Goal: Communication & Community: Ask a question

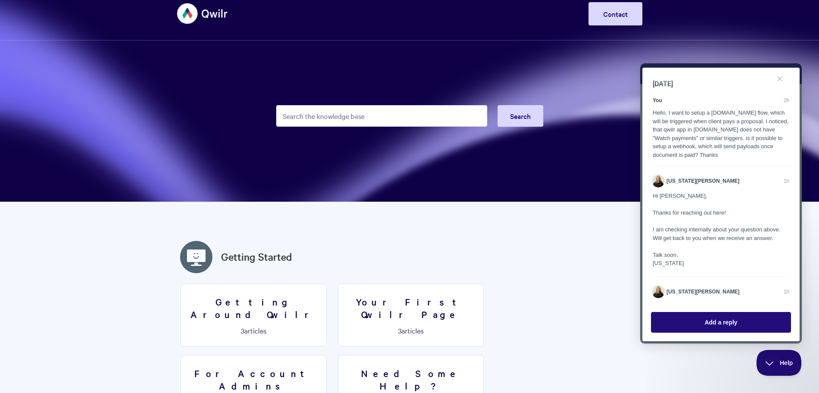
scroll to position [127, 0]
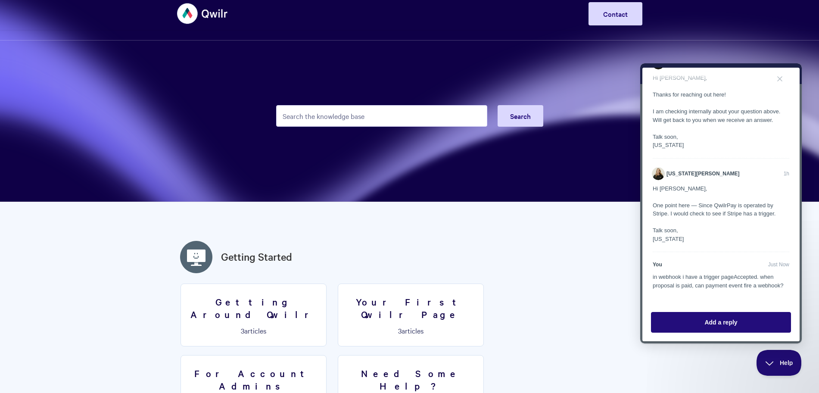
click at [685, 273] on div "in webhook i have a trigger pageAccepted. when proposal is paid, can payment ev…" at bounding box center [721, 281] width 137 height 17
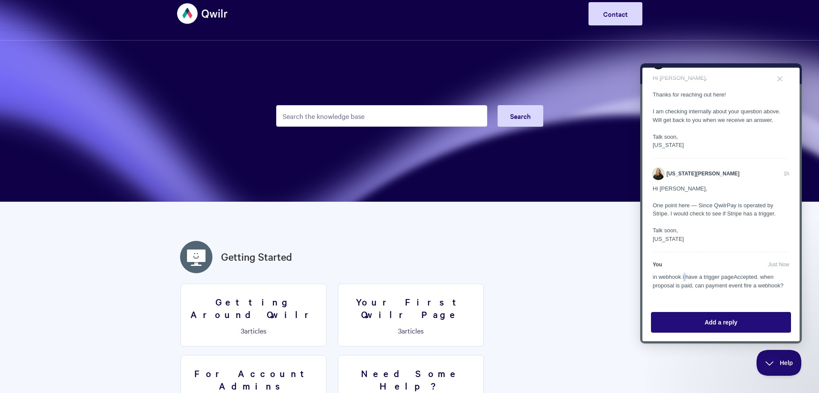
click at [685, 273] on div "in webhook i have a trigger pageAccepted. when proposal is paid, can payment ev…" at bounding box center [721, 281] width 137 height 17
click at [711, 278] on div "in webhook i have a trigger pageAccepted. when proposal is paid, can payment ev…" at bounding box center [721, 281] width 137 height 17
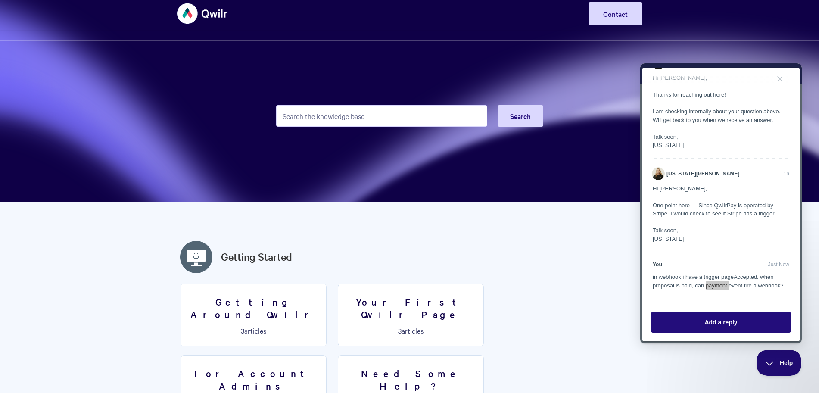
click at [705, 277] on div "in webhook i have a trigger pageAccepted. when proposal is paid, can payment ev…" at bounding box center [721, 281] width 137 height 17
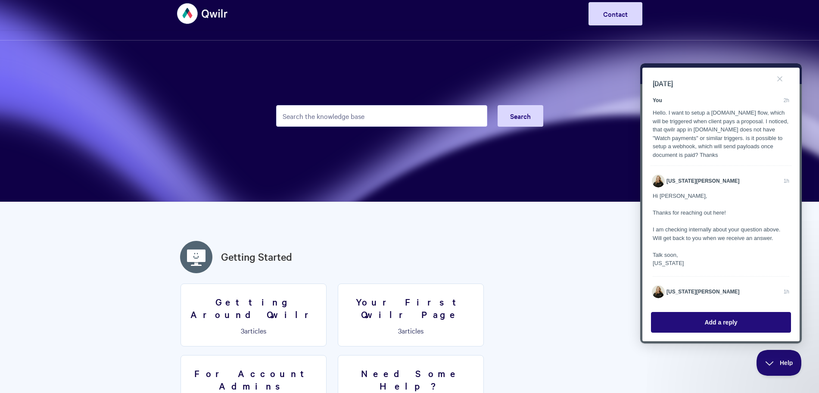
scroll to position [127, 0]
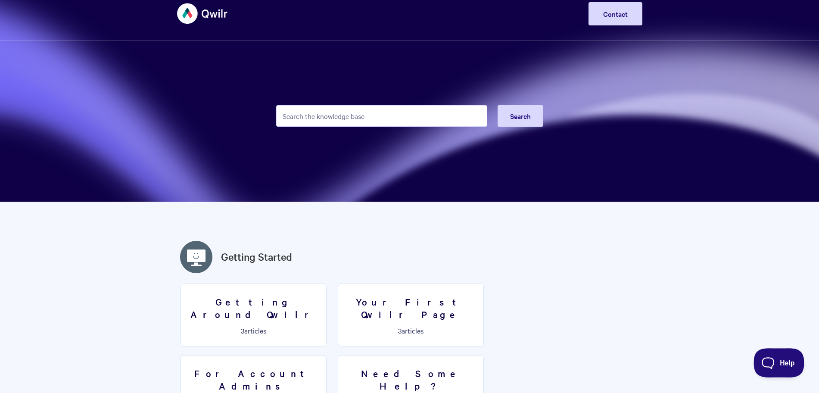
click at [784, 371] on button "Help" at bounding box center [776, 361] width 45 height 26
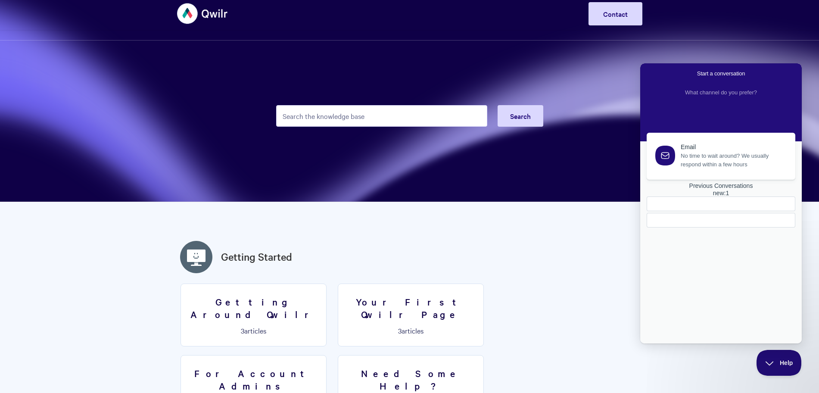
click at [728, 228] on div at bounding box center [721, 212] width 149 height 31
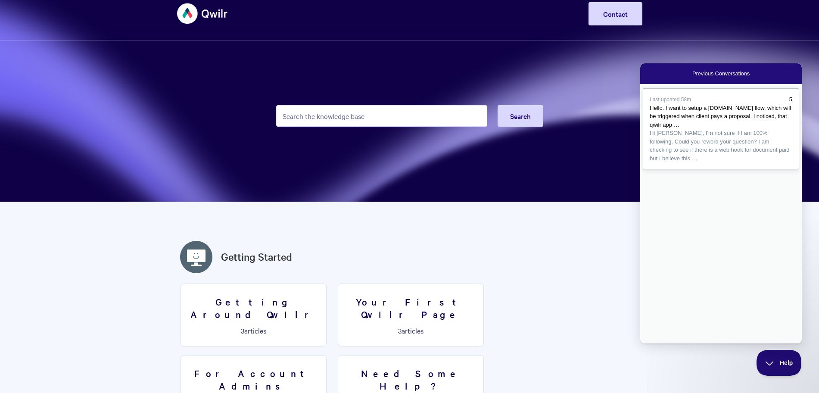
click at [706, 140] on span "Hi [PERSON_NAME], I'm not sure if I am 100% following. Could you reword your qu…" at bounding box center [720, 146] width 140 height 32
drag, startPoint x: 710, startPoint y: 175, endPoint x: 710, endPoint y: 197, distance: 22.4
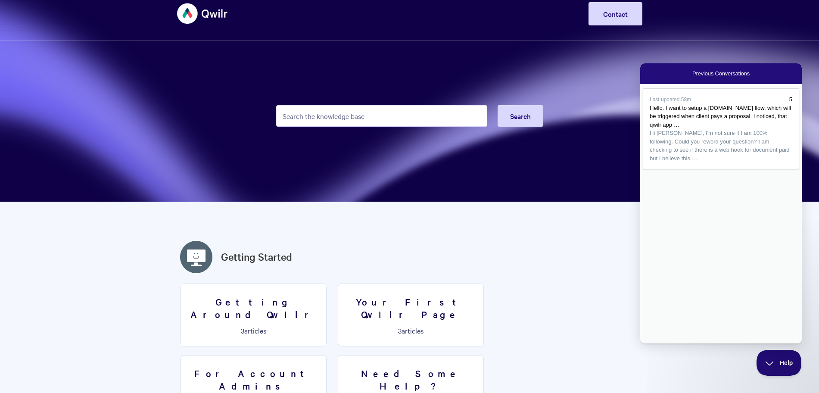
drag, startPoint x: 710, startPoint y: 200, endPoint x: 710, endPoint y: 173, distance: 27.6
drag, startPoint x: 708, startPoint y: 178, endPoint x: 708, endPoint y: 203, distance: 25.0
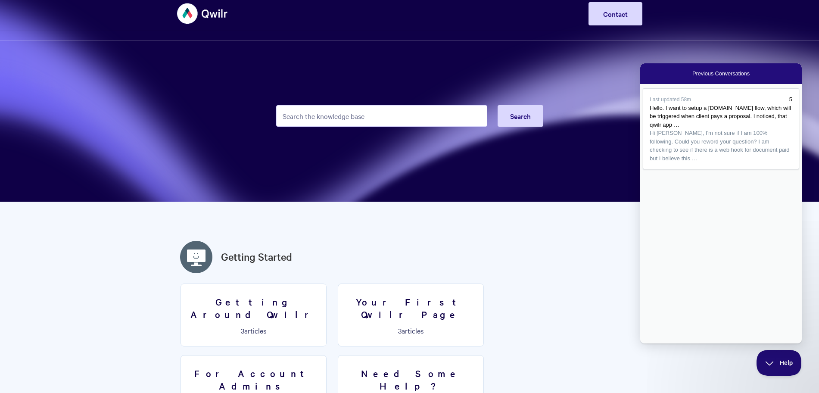
drag, startPoint x: 702, startPoint y: 217, endPoint x: 700, endPoint y: 262, distance: 44.9
drag, startPoint x: 700, startPoint y: 262, endPoint x: 702, endPoint y: 209, distance: 52.2
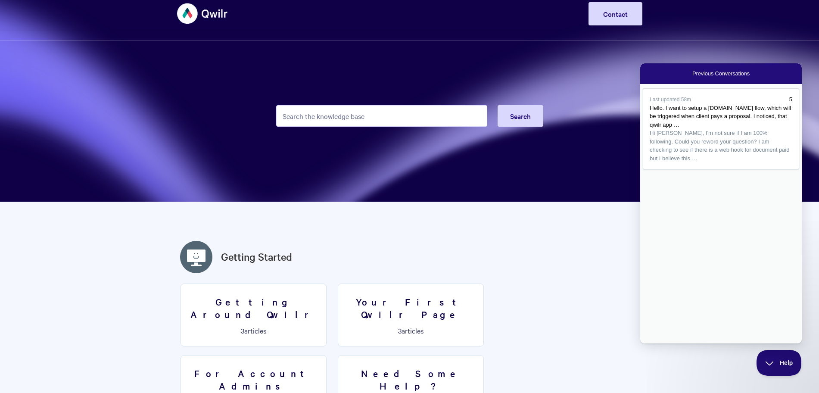
drag, startPoint x: 702, startPoint y: 218, endPoint x: 697, endPoint y: 261, distance: 43.0
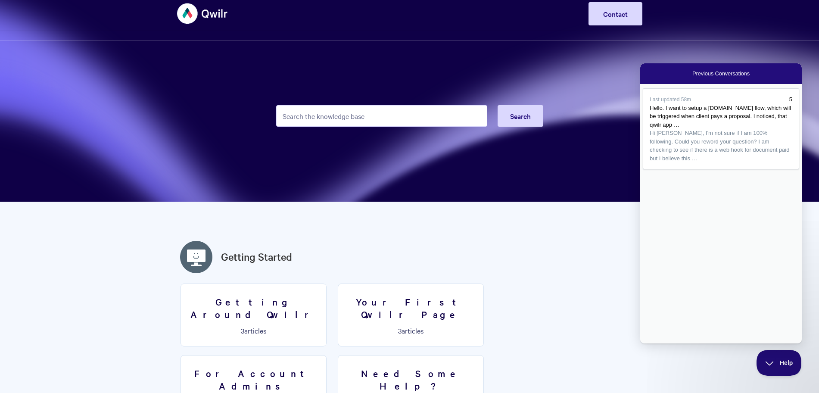
drag, startPoint x: 694, startPoint y: 259, endPoint x: 695, endPoint y: 214, distance: 45.3
drag, startPoint x: 702, startPoint y: 214, endPoint x: 699, endPoint y: 266, distance: 51.8
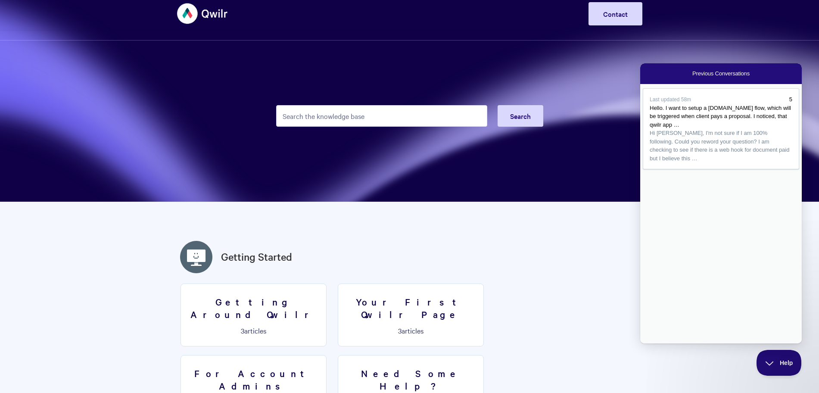
drag, startPoint x: 699, startPoint y: 262, endPoint x: 700, endPoint y: 223, distance: 38.8
drag, startPoint x: 697, startPoint y: 215, endPoint x: 696, endPoint y: 263, distance: 48.3
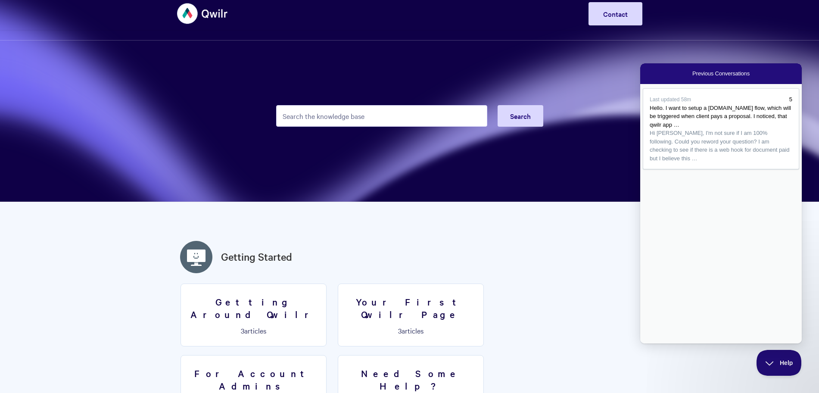
drag, startPoint x: 696, startPoint y: 263, endPoint x: 700, endPoint y: 213, distance: 50.1
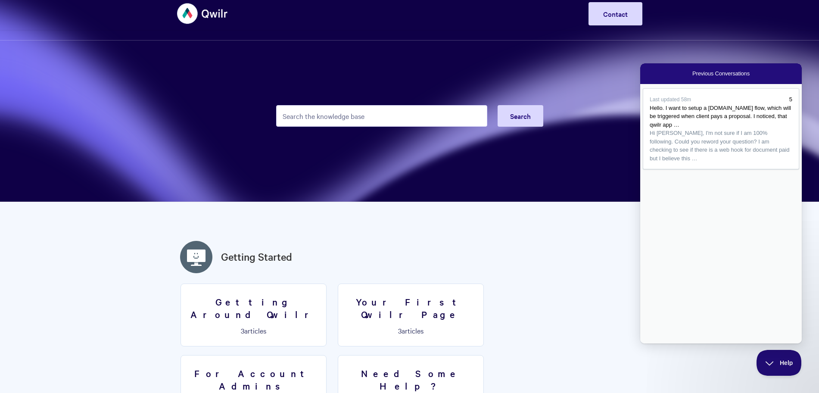
scroll to position [233, 0]
drag, startPoint x: 666, startPoint y: 179, endPoint x: 668, endPoint y: 165, distance: 14.8
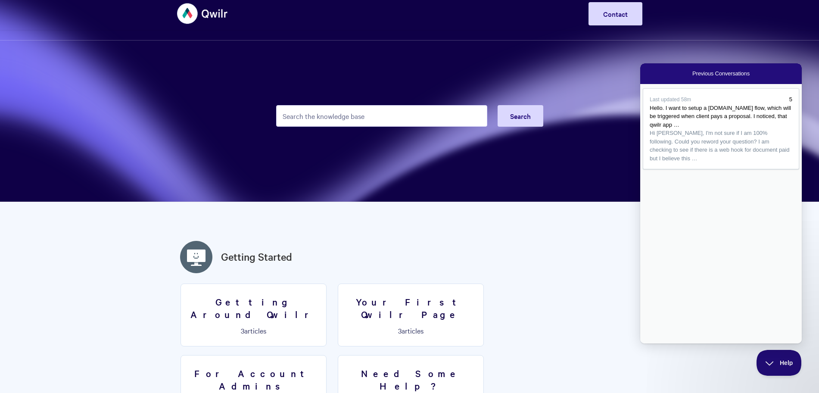
type textarea "y"
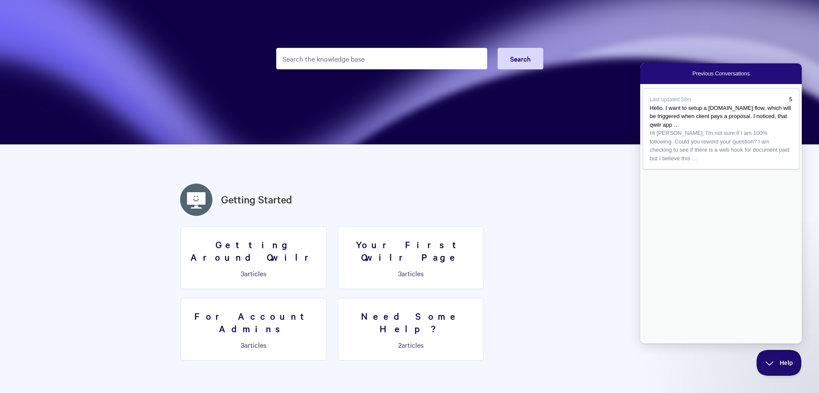
scroll to position [66, 0]
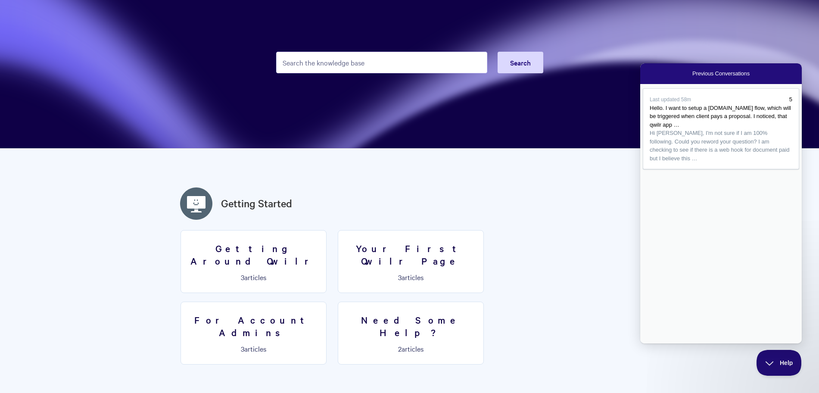
type textarea "sure, let me rephrase it. I need a flow in [DOMAIN_NAME], which will be trigger…"
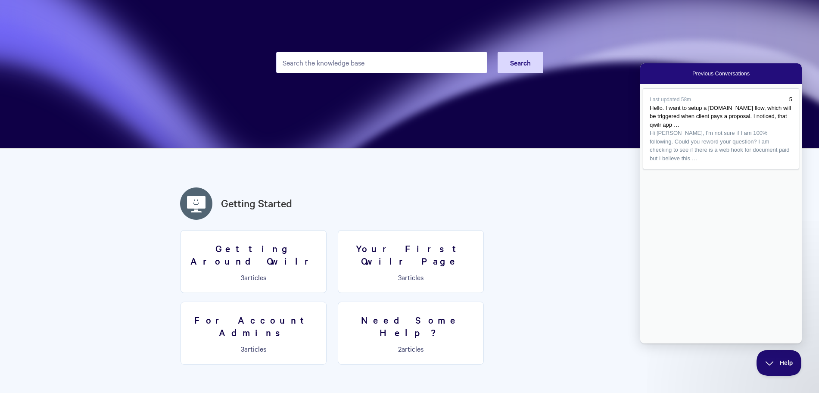
scroll to position [36, 0]
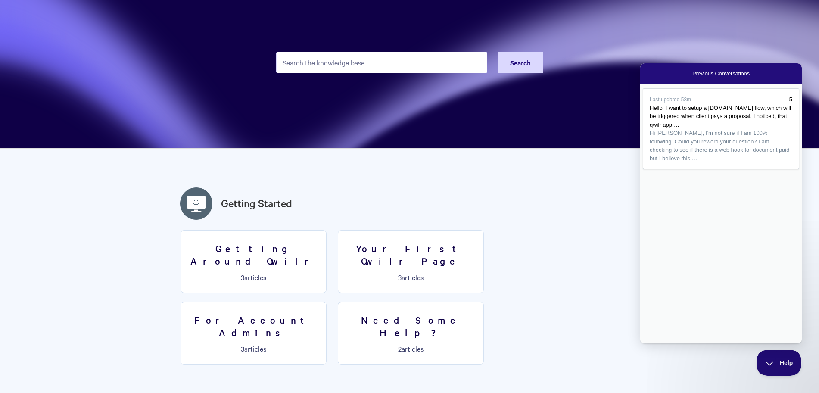
type textarea "sure, let me rephrase it. I need a flow in [DOMAIN_NAME], which will be trigger…"
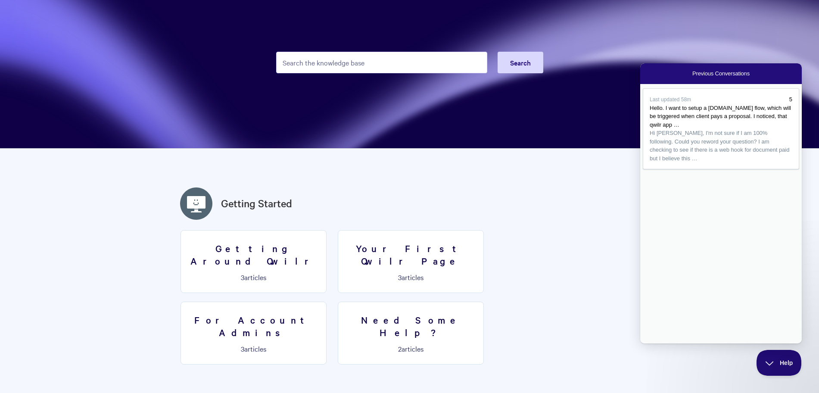
scroll to position [452, 0]
